Goal: Communication & Community: Ask a question

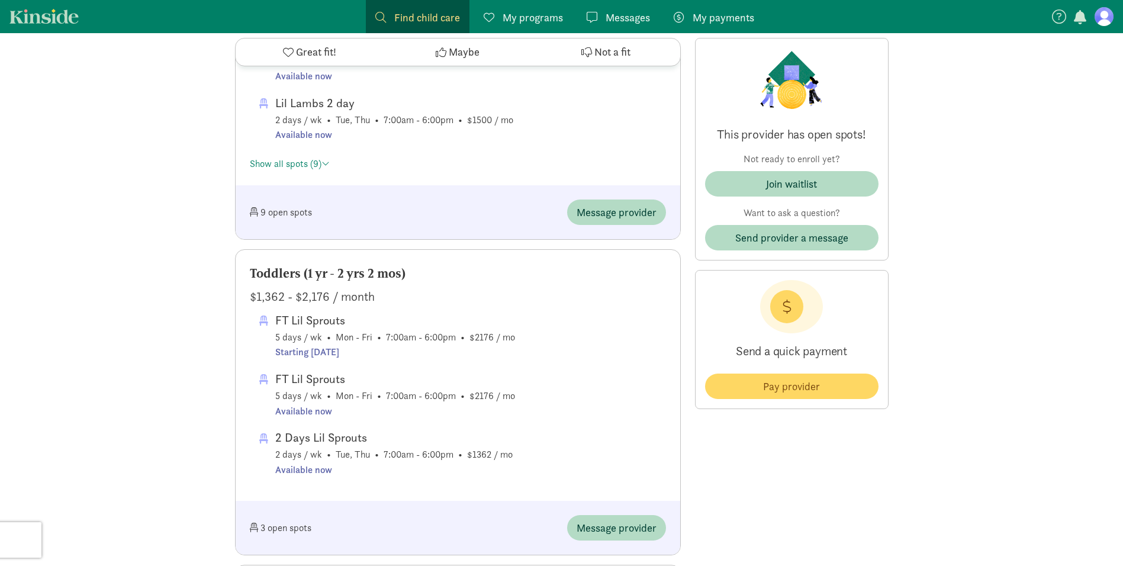
scroll to position [829, 0]
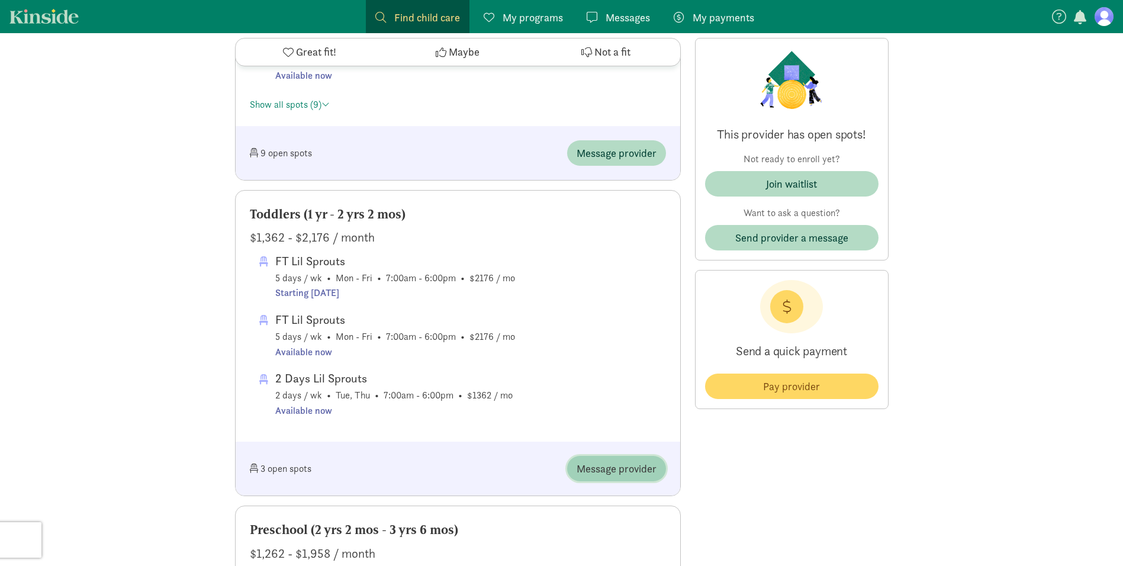
click at [604, 469] on span "Message provider" at bounding box center [617, 469] width 80 height 16
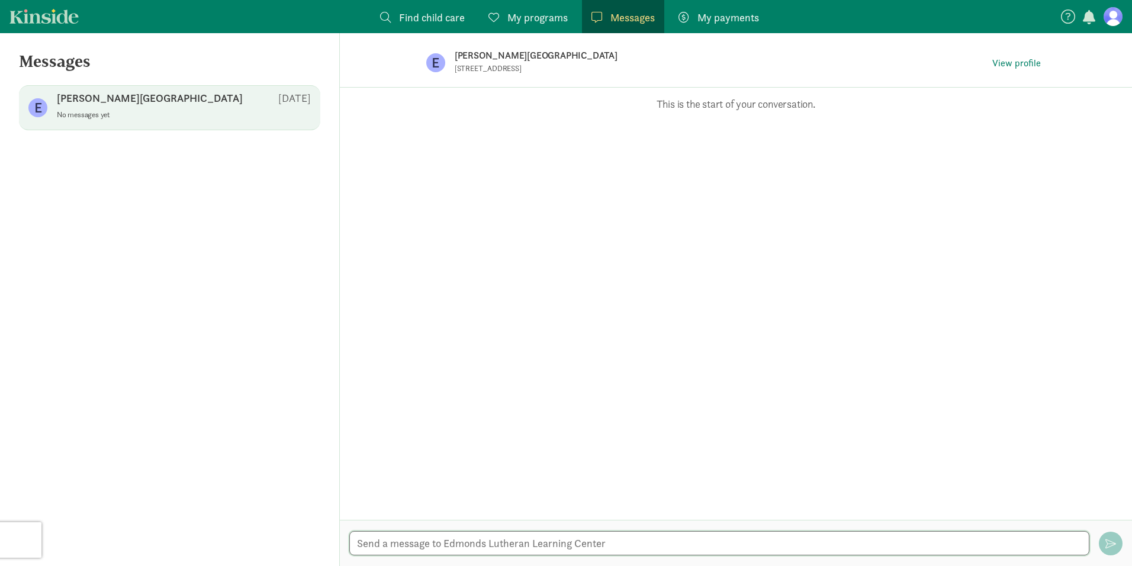
click at [628, 539] on textarea at bounding box center [719, 543] width 740 height 24
drag, startPoint x: 551, startPoint y: 544, endPoint x: 667, endPoint y: 562, distance: 117.4
click at [667, 562] on div "Good Afternoon , I'm interested in learning nmmoreore about your Good Afternoon…" at bounding box center [736, 543] width 792 height 46
click at [876, 534] on textarea "Good Afternoon , I'm interested and would like to enroll my daughter in for ful…" at bounding box center [719, 543] width 740 height 24
click at [871, 551] on textarea "Good Afternoon, I'm interested and would like to enroll my daughter in for full…" at bounding box center [719, 543] width 740 height 24
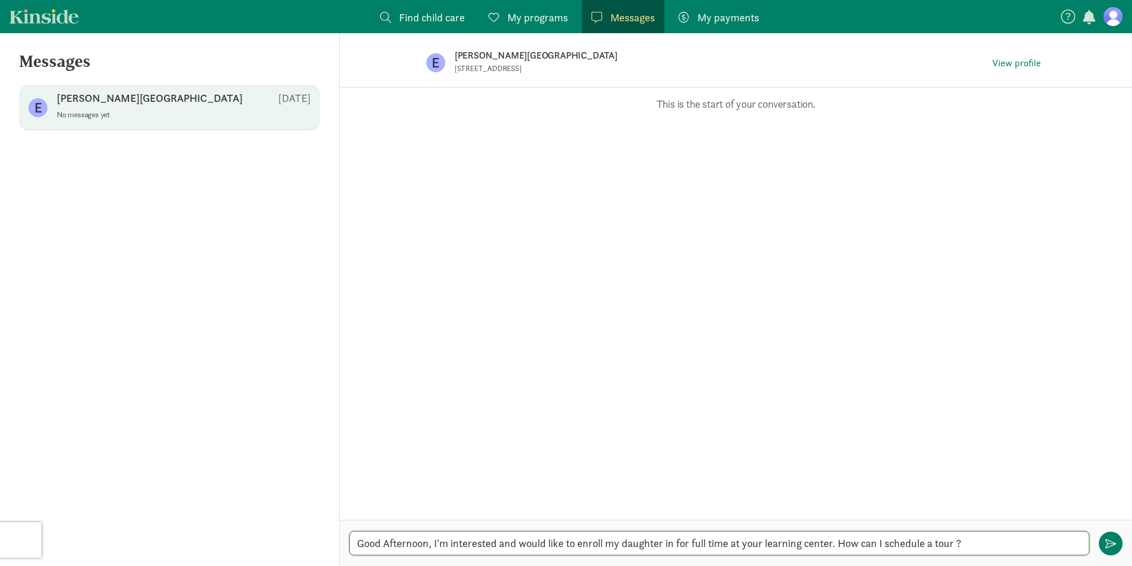
click at [990, 543] on textarea "Good Afternoon, I'm interested and would like to enroll my daughter in for full…" at bounding box center [719, 543] width 740 height 24
type textarea "Good Afternoon, I'm interested and would like to enroll my daughter in for full…"
click at [1117, 539] on button "button" at bounding box center [1111, 544] width 24 height 24
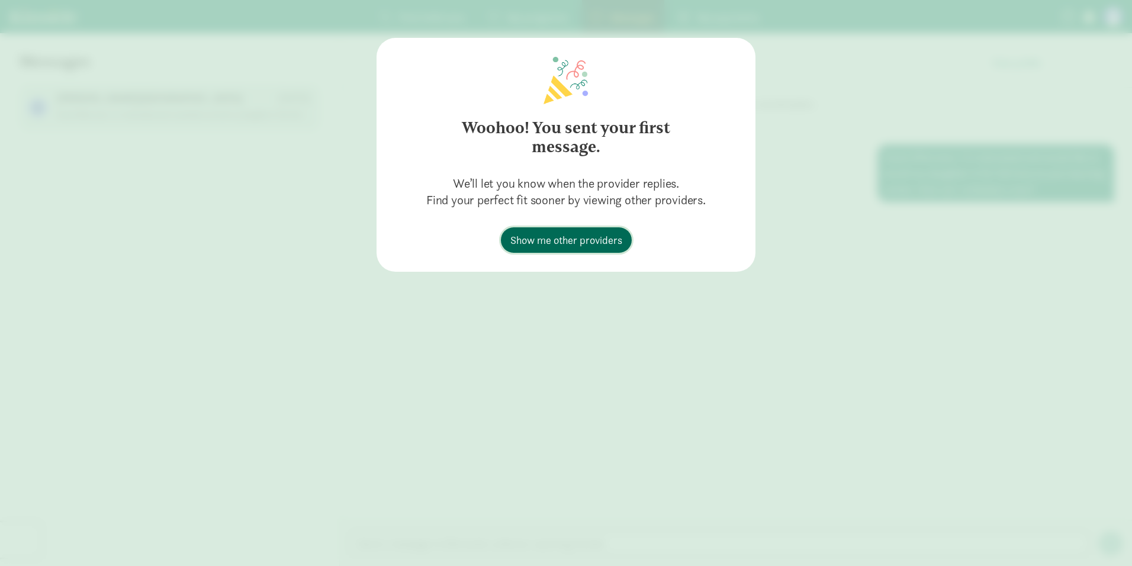
click at [564, 245] on span "Show me other providers" at bounding box center [566, 240] width 112 height 16
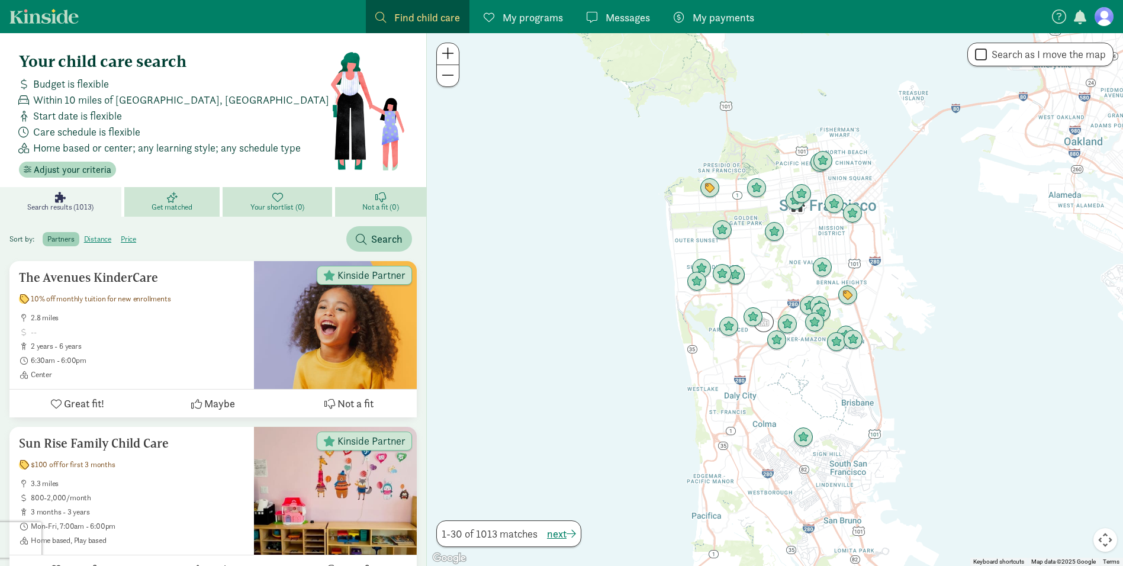
click at [54, 17] on link "Kinside" at bounding box center [43, 16] width 69 height 15
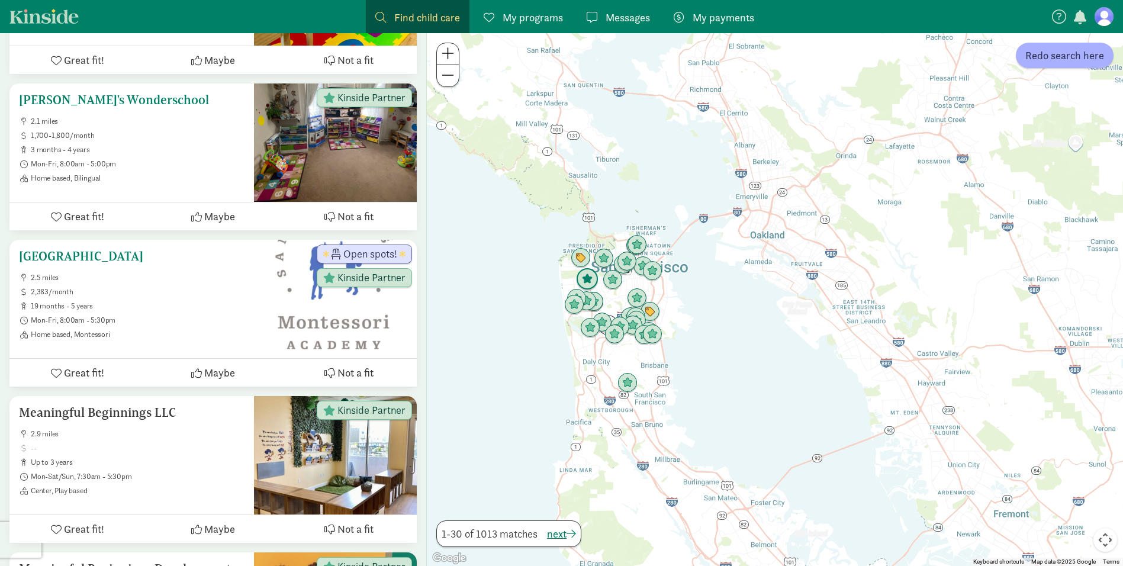
scroll to position [1836, 0]
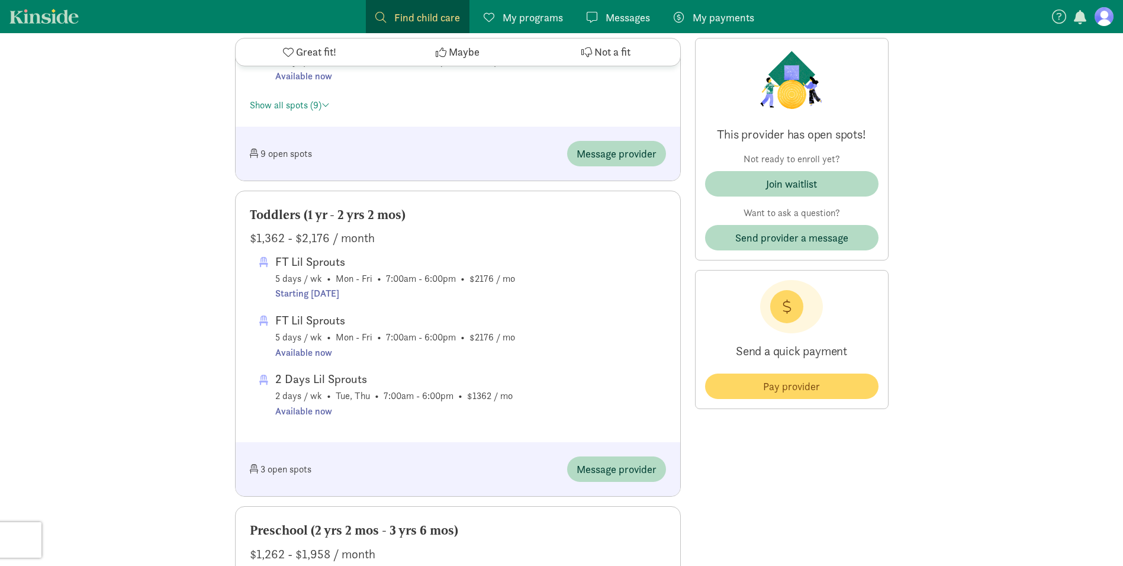
scroll to position [829, 0]
click at [608, 470] on span "Message provider" at bounding box center [617, 469] width 80 height 16
